Goal: Transaction & Acquisition: Purchase product/service

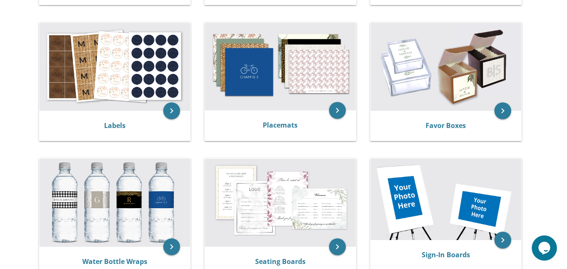
scroll to position [297, 0]
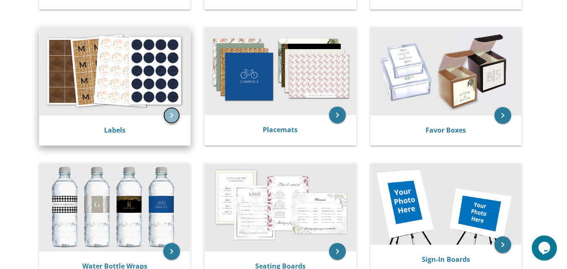
click at [174, 113] on icon "keyboard_arrow_right" at bounding box center [171, 115] width 17 height 17
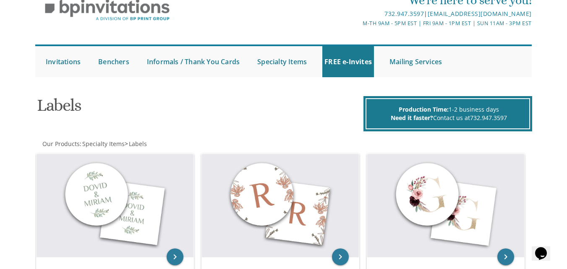
scroll to position [140, 0]
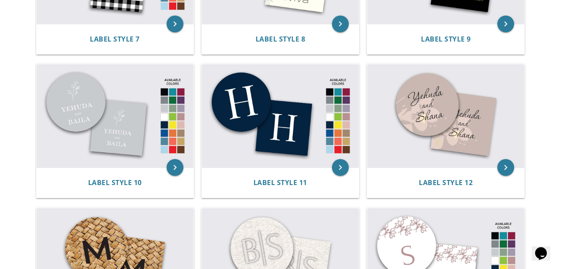
scroll to position [556, 0]
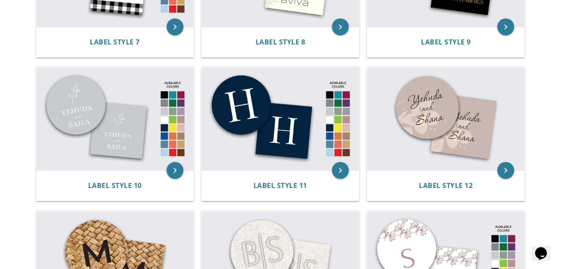
drag, startPoint x: 566, startPoint y: 109, endPoint x: 566, endPoint y: 91, distance: 17.6
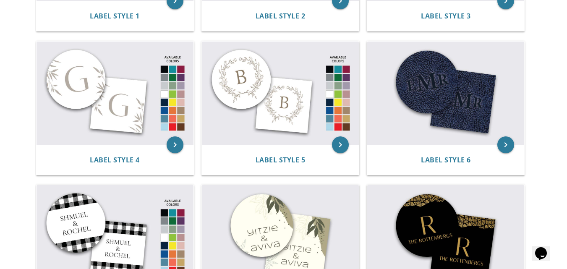
scroll to position [268, 0]
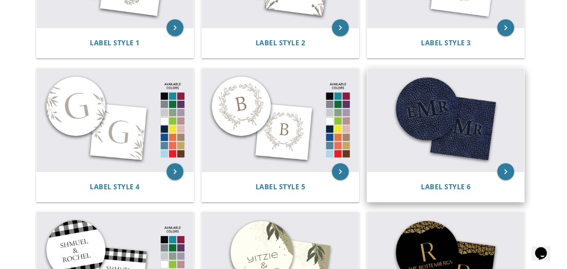
drag, startPoint x: 483, startPoint y: 128, endPoint x: 448, endPoint y: 80, distance: 59.3
click at [448, 80] on img at bounding box center [445, 119] width 157 height 103
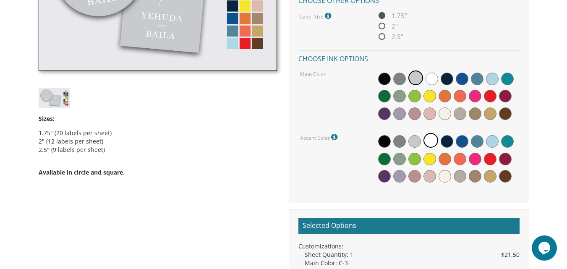
scroll to position [343, 0]
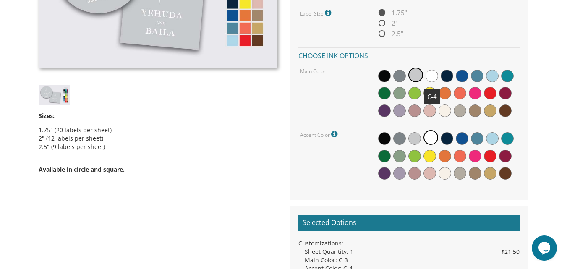
click at [430, 77] on span at bounding box center [432, 76] width 13 height 13
click at [380, 136] on span at bounding box center [384, 138] width 13 height 13
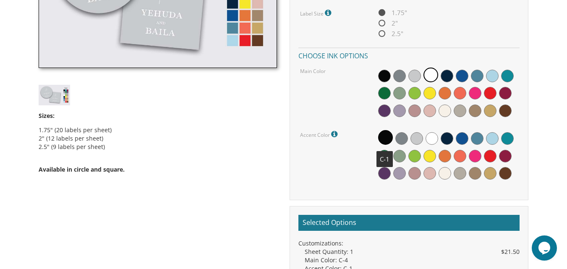
click at [387, 139] on span at bounding box center [385, 137] width 15 height 15
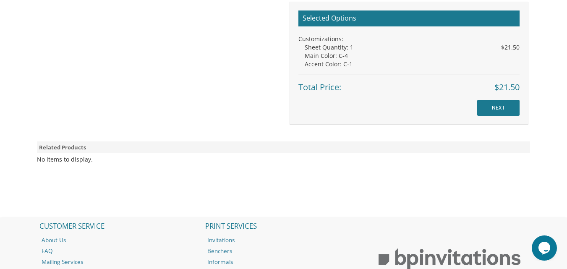
scroll to position [521, 0]
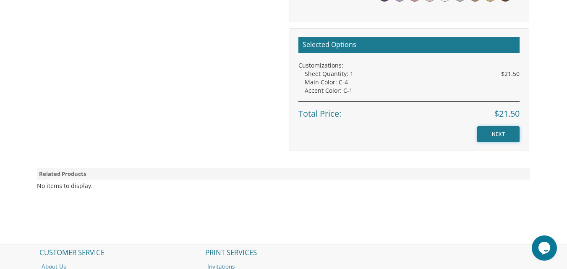
click at [510, 131] on input "NEXT" at bounding box center [498, 134] width 42 height 16
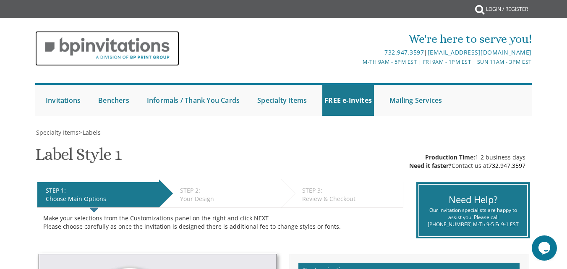
click at [118, 32] on img at bounding box center [107, 48] width 144 height 35
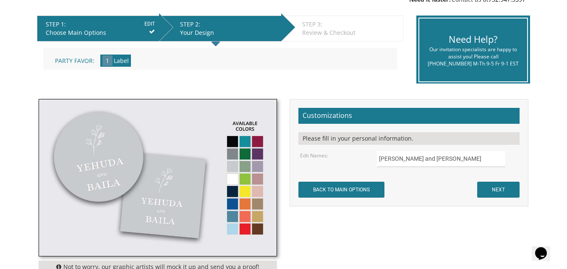
scroll to position [186, 0]
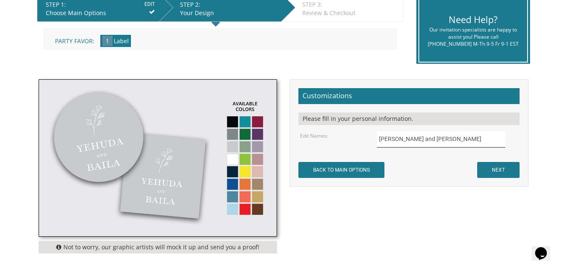
click at [425, 144] on input "Yehuda and Baila" at bounding box center [441, 139] width 128 height 16
drag, startPoint x: 425, startPoint y: 144, endPoint x: 338, endPoint y: 144, distance: 87.3
click at [338, 144] on div "Edit Names: Yehuda and Baila" at bounding box center [409, 139] width 230 height 16
type input "[PERSON_NAME] and Aviva"
click at [508, 177] on input "NEXT" at bounding box center [498, 170] width 42 height 16
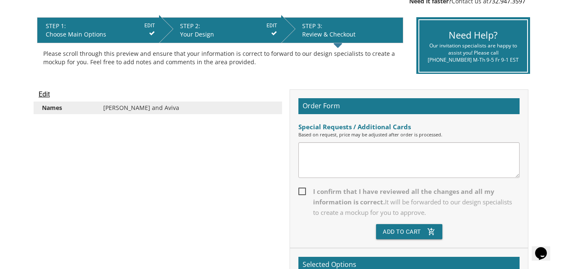
scroll to position [155, 0]
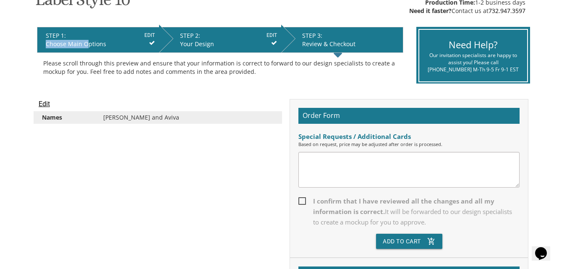
click at [88, 40] on form "STEP 1: EDIT Choose Main Options" at bounding box center [100, 39] width 109 height 17
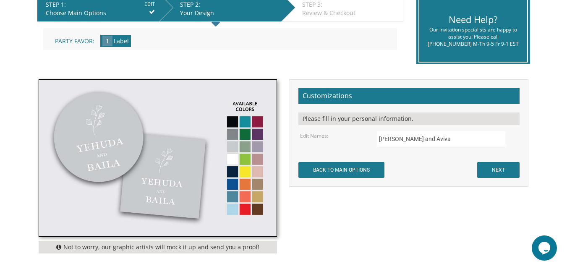
click at [150, 9] on icon at bounding box center [152, 12] width 6 height 6
click at [150, 13] on icon at bounding box center [152, 12] width 6 height 6
click at [145, 17] on div "Choose Main Options" at bounding box center [100, 13] width 109 height 8
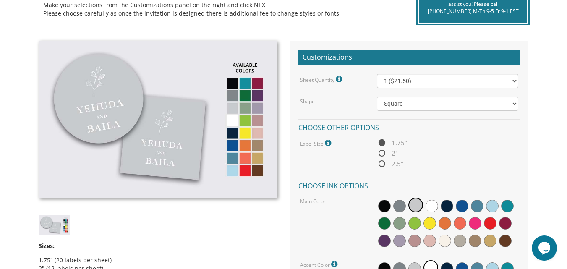
scroll to position [197, 0]
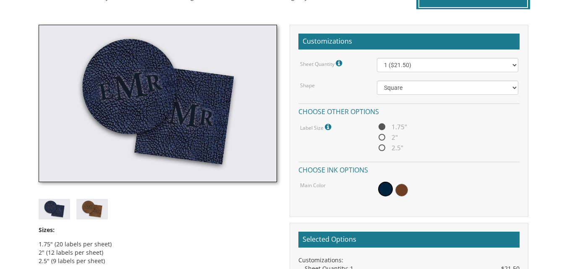
scroll to position [233, 0]
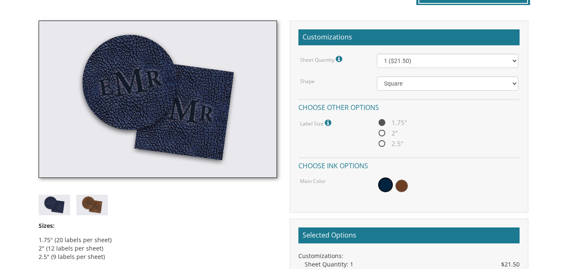
click at [403, 186] on span at bounding box center [401, 186] width 13 height 13
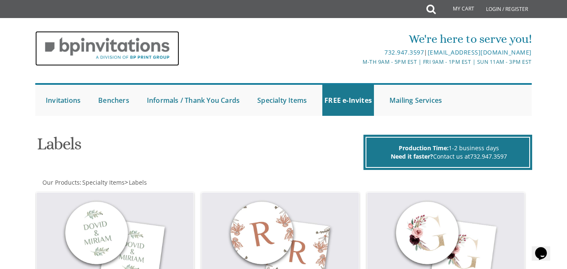
click at [86, 46] on img at bounding box center [107, 48] width 144 height 35
